Goal: Browse casually

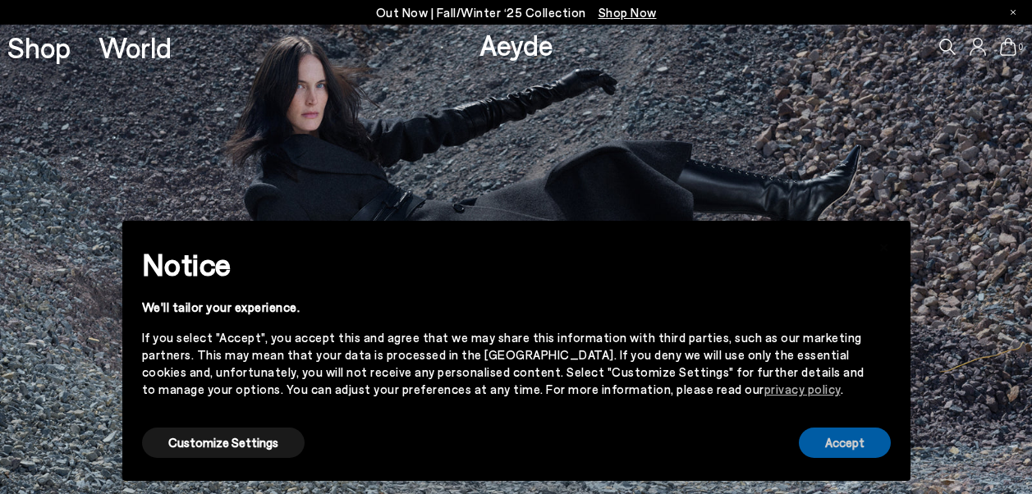
click at [826, 439] on button "Accept" at bounding box center [845, 443] width 92 height 30
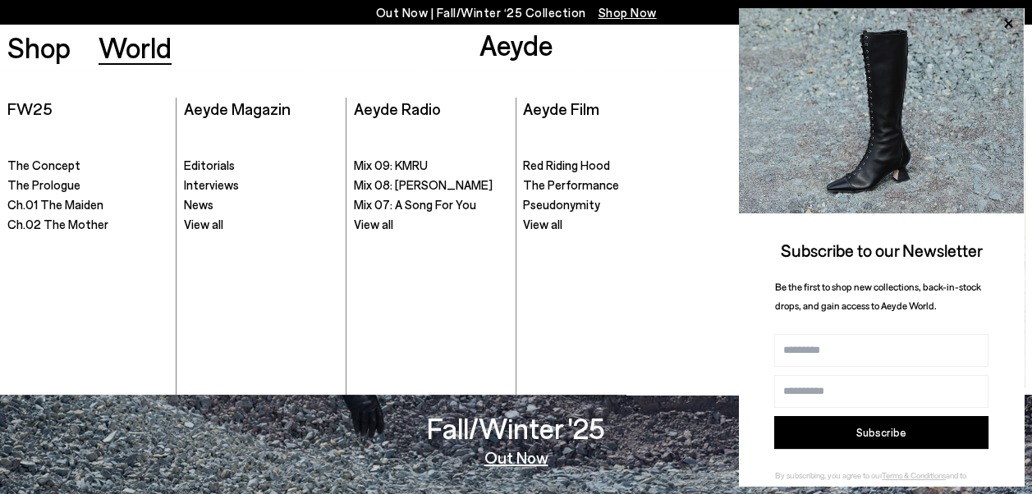
click at [1009, 21] on icon at bounding box center [1008, 23] width 21 height 21
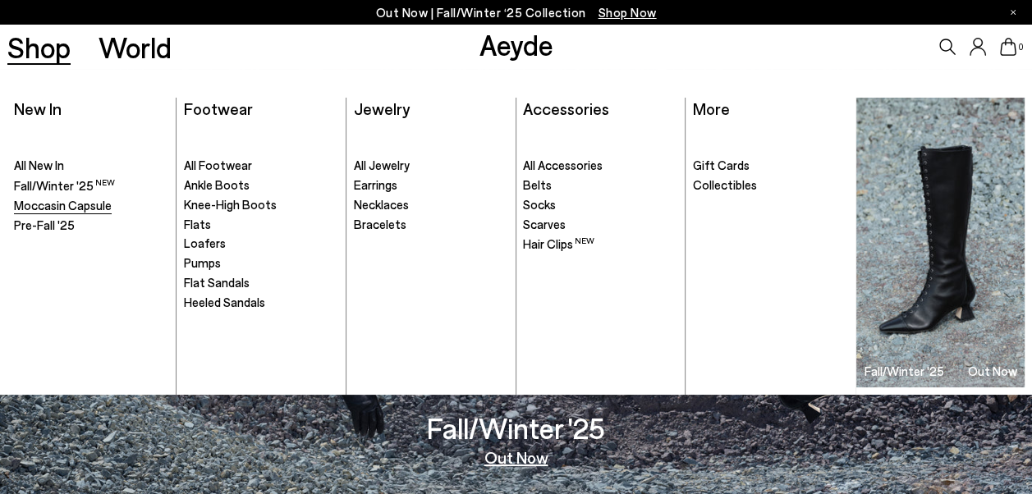
click at [76, 204] on span "Moccasin Capsule" at bounding box center [63, 205] width 98 height 15
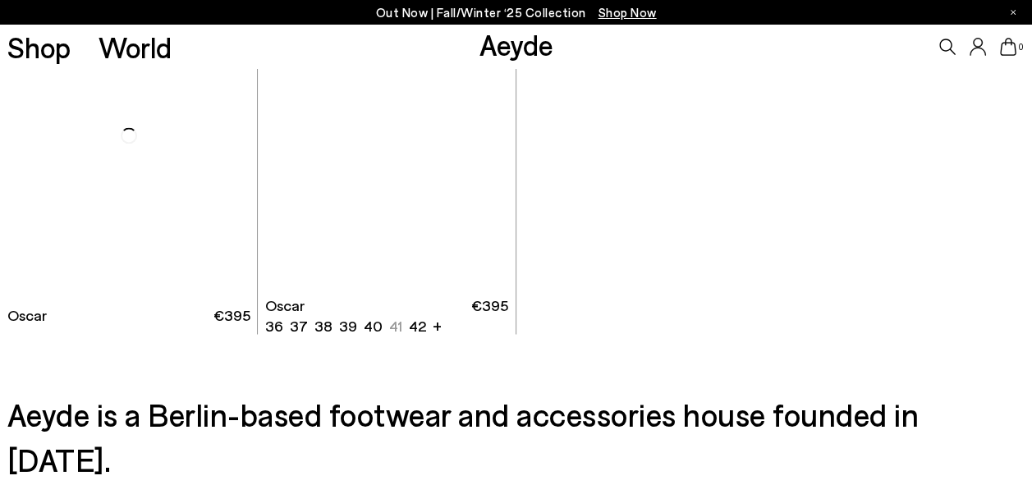
scroll to position [2218, 0]
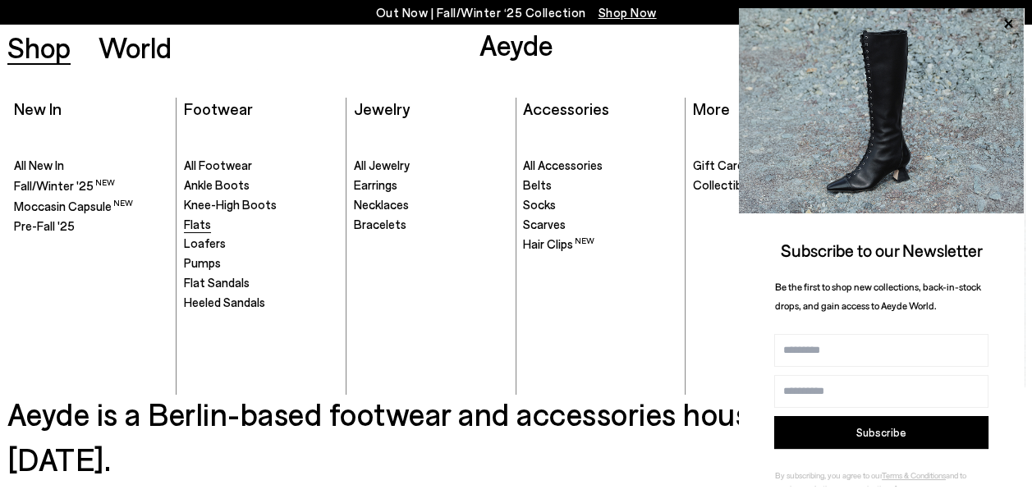
click at [199, 223] on span "Flats" at bounding box center [197, 224] width 27 height 15
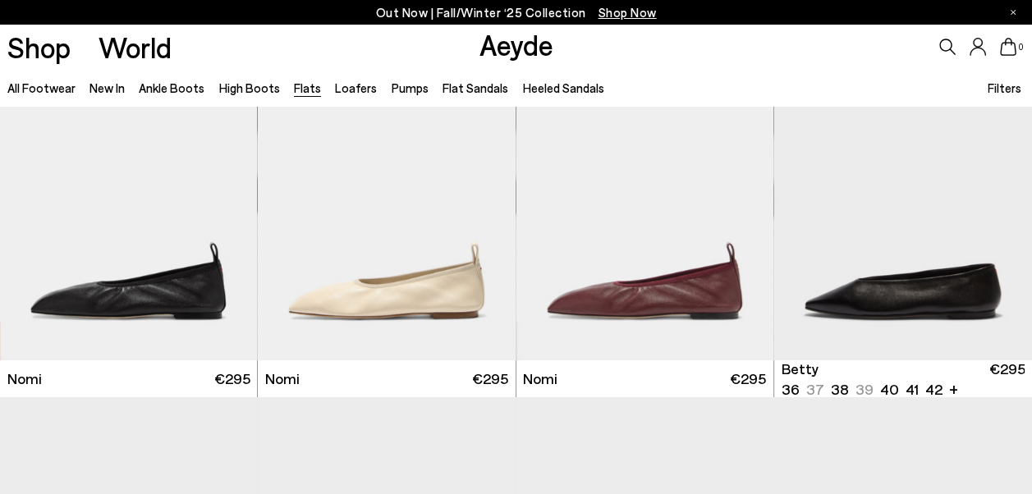
scroll to position [821, 0]
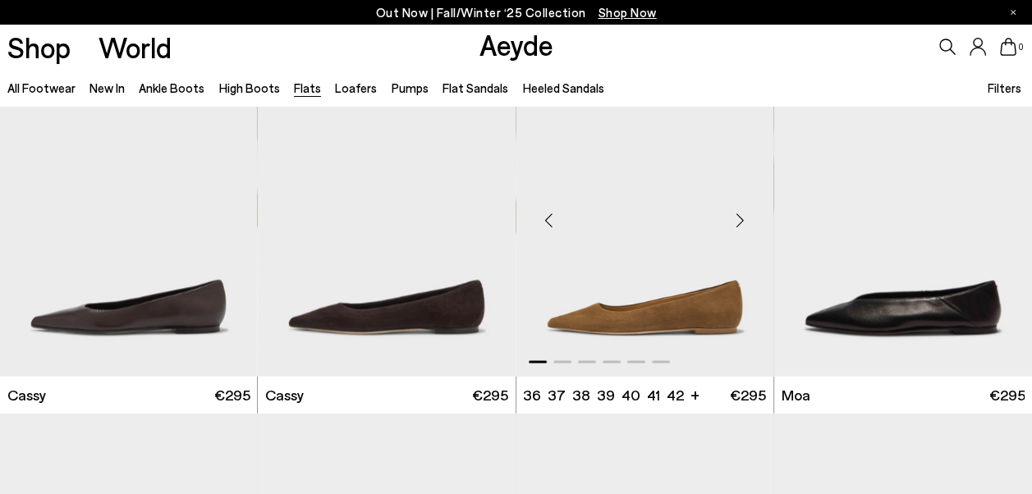
scroll to position [2451, 0]
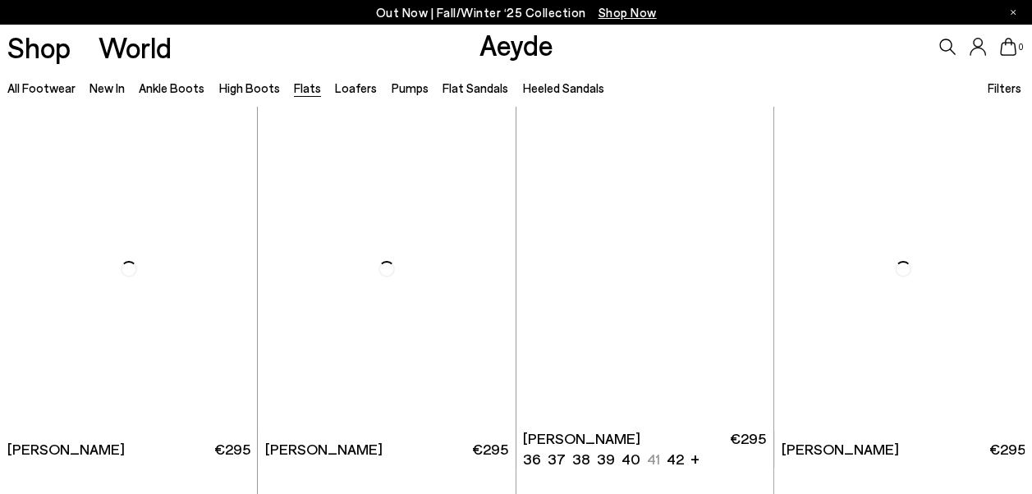
scroll to position [4814, 0]
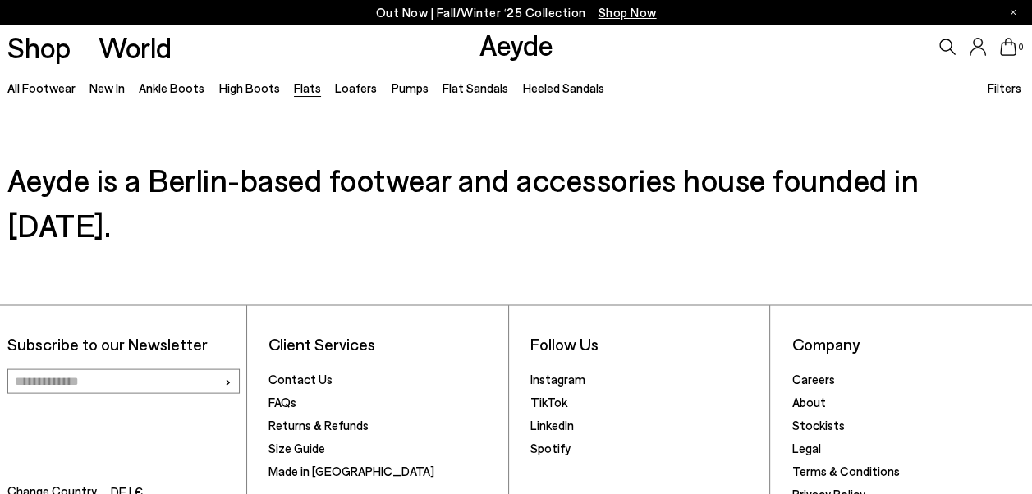
scroll to position [7064, 0]
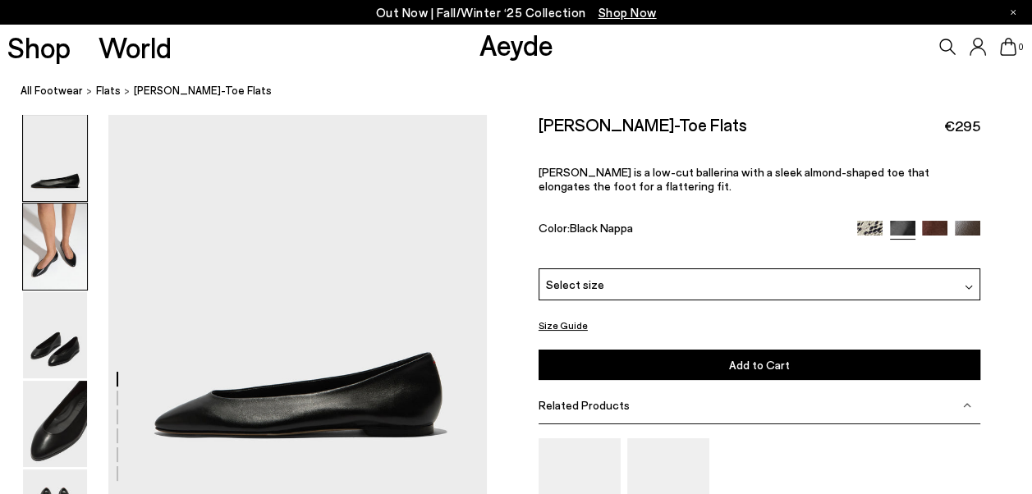
click at [44, 263] on img at bounding box center [55, 247] width 64 height 86
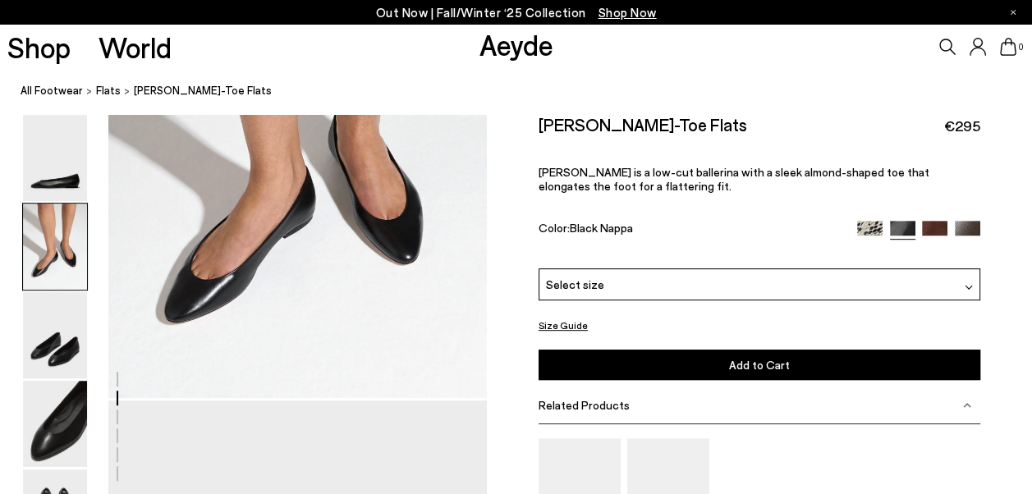
scroll to position [631, 0]
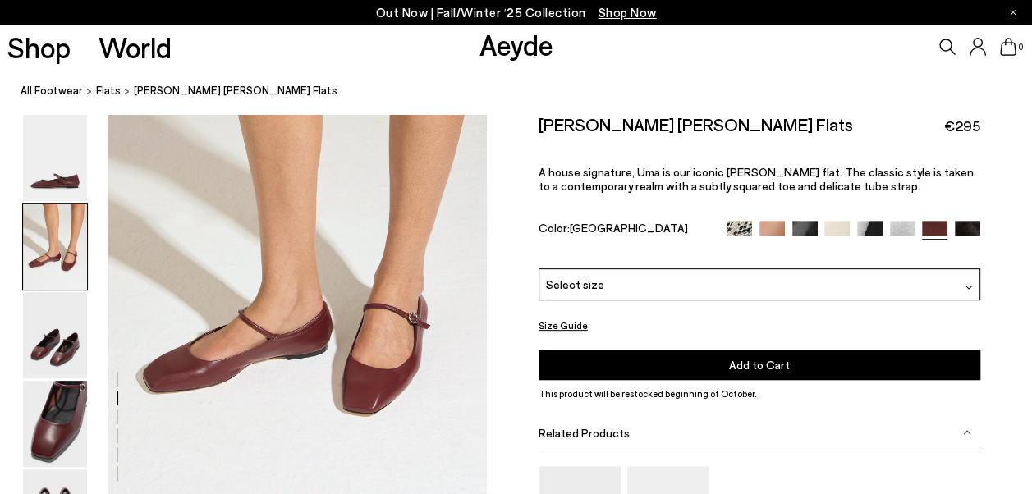
scroll to position [493, 0]
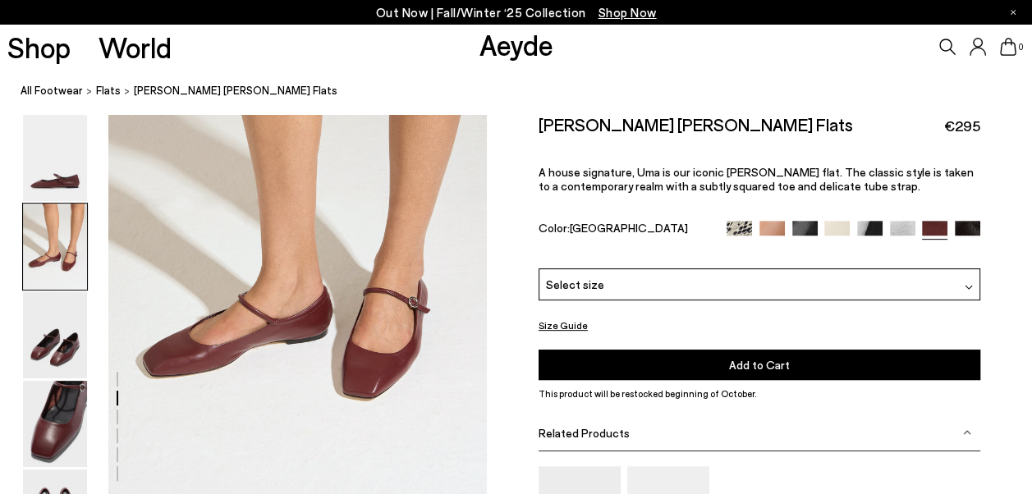
click at [745, 230] on img at bounding box center [739, 233] width 25 height 25
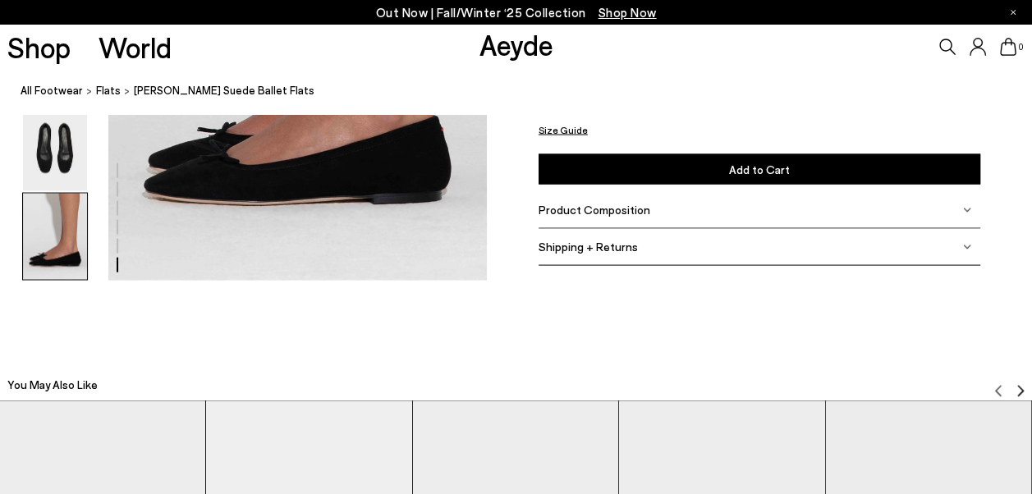
scroll to position [2628, 0]
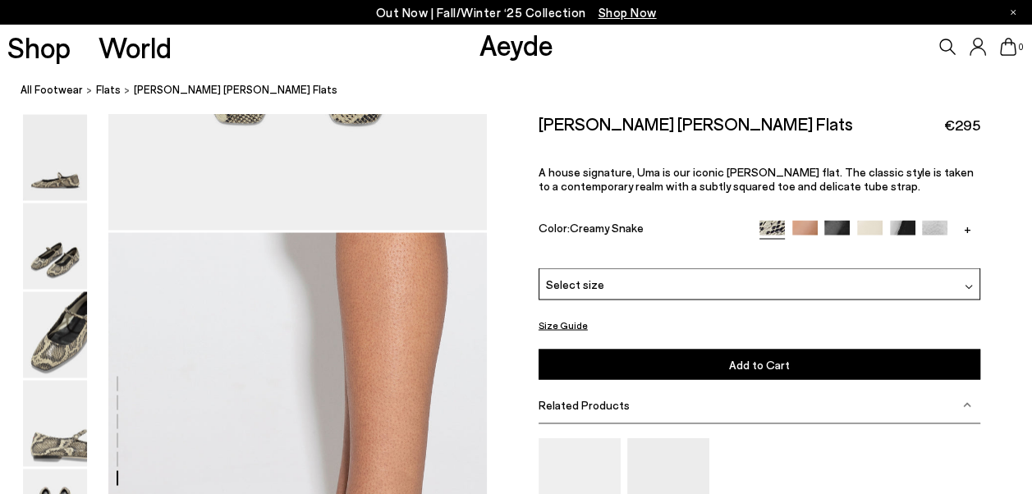
scroll to position [2710, 0]
